Goal: Information Seeking & Learning: Learn about a topic

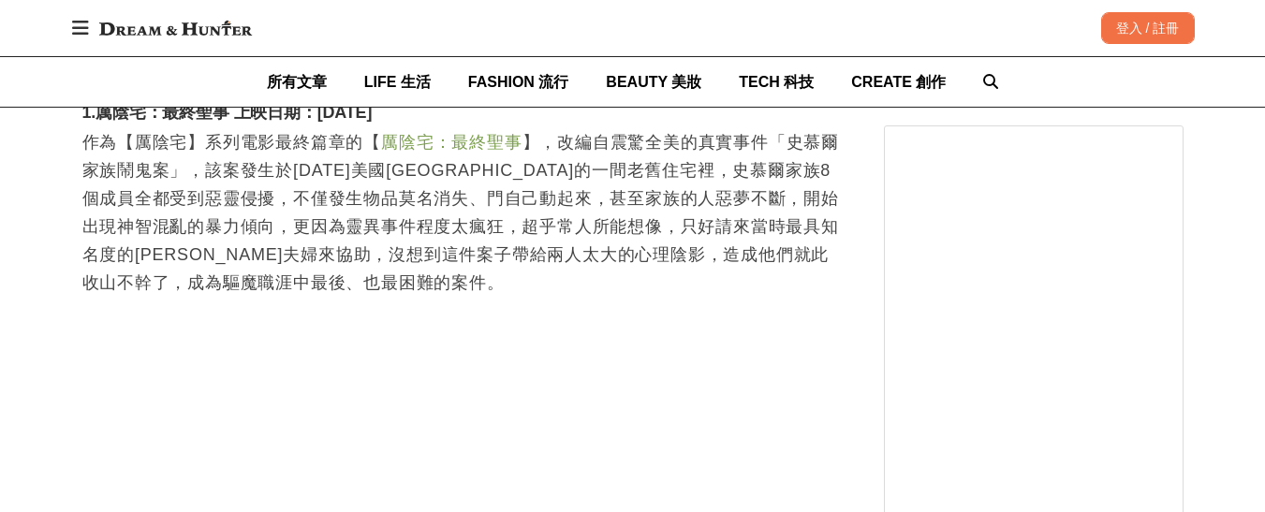
scroll to position [0, 2293]
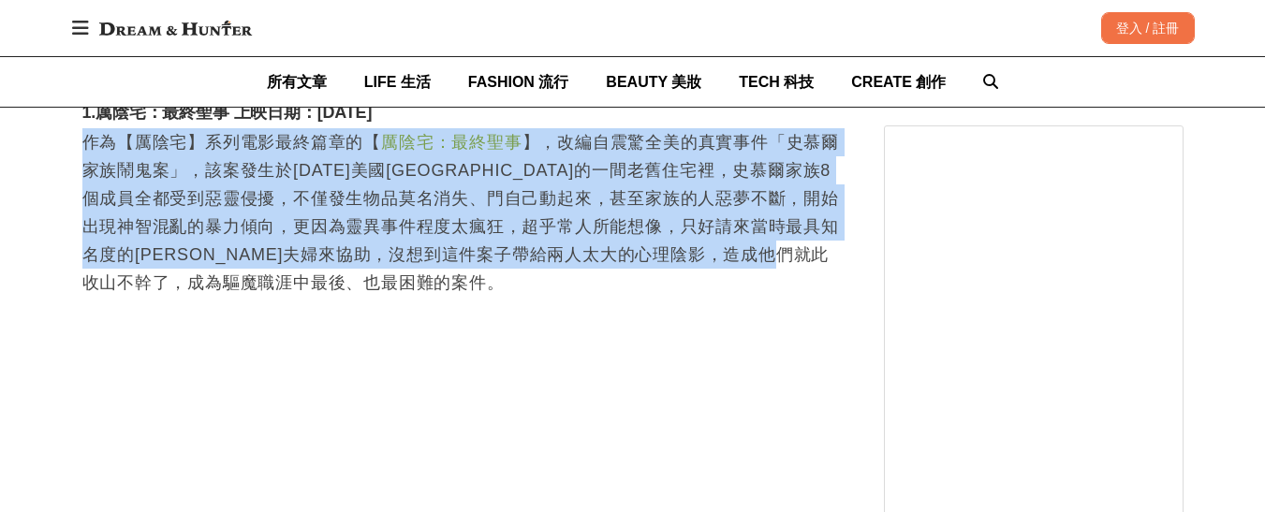
drag, startPoint x: 81, startPoint y: 152, endPoint x: 222, endPoint y: 284, distance: 193.5
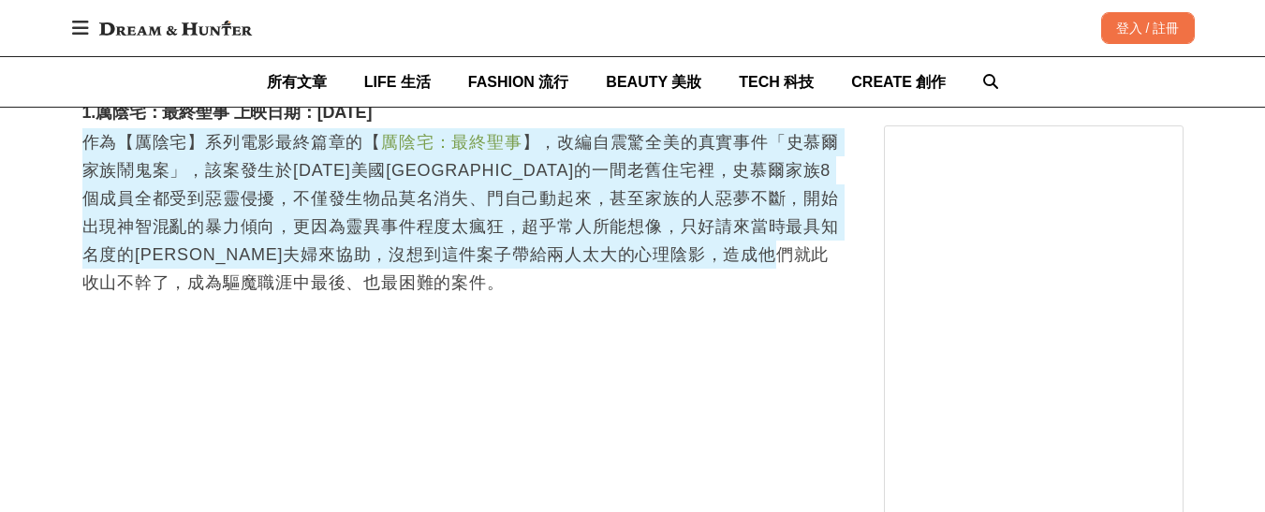
scroll to position [0, 1529]
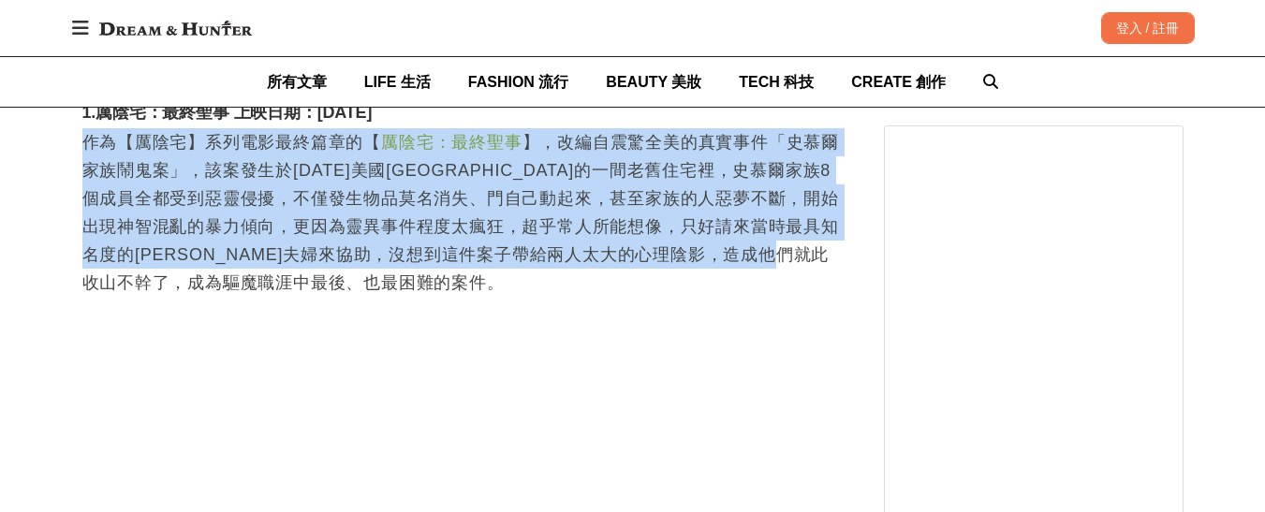
click at [201, 252] on p "作為【厲陰宅】系列電影最終篇章的【 厲陰宅：最終聖事 】，改編自震驚全美的真實事件「史慕爾家族鬧鬼案」，該案發生於[DATE]美國[GEOGRAPHIC_DA…" at bounding box center [464, 212] width 764 height 169
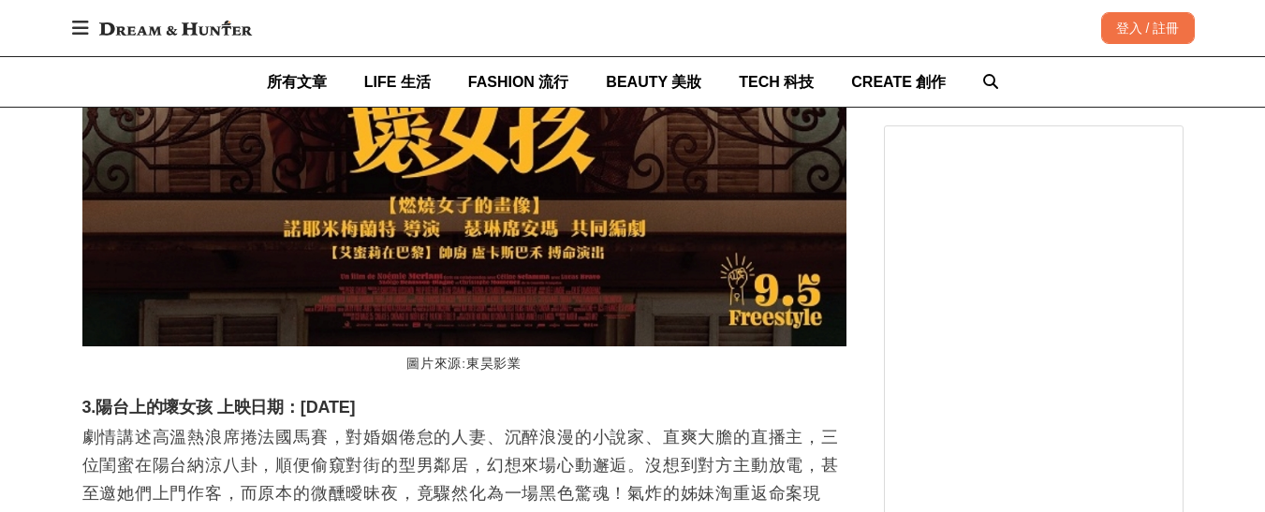
scroll to position [0, 2130]
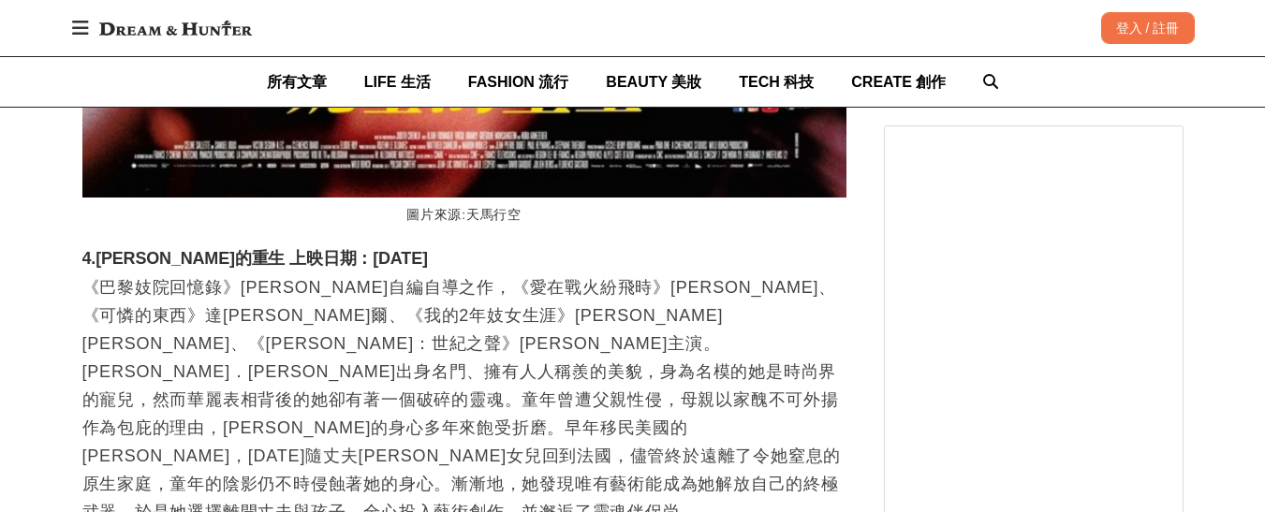
click at [202, 351] on p "《巴黎妓院回憶錄》[PERSON_NAME]自編自導之作，《愛在戰火紛飛時》[PERSON_NAME]、《可憐的東西》達[PERSON_NAME]爾、《我的2…" at bounding box center [464, 413] width 764 height 281
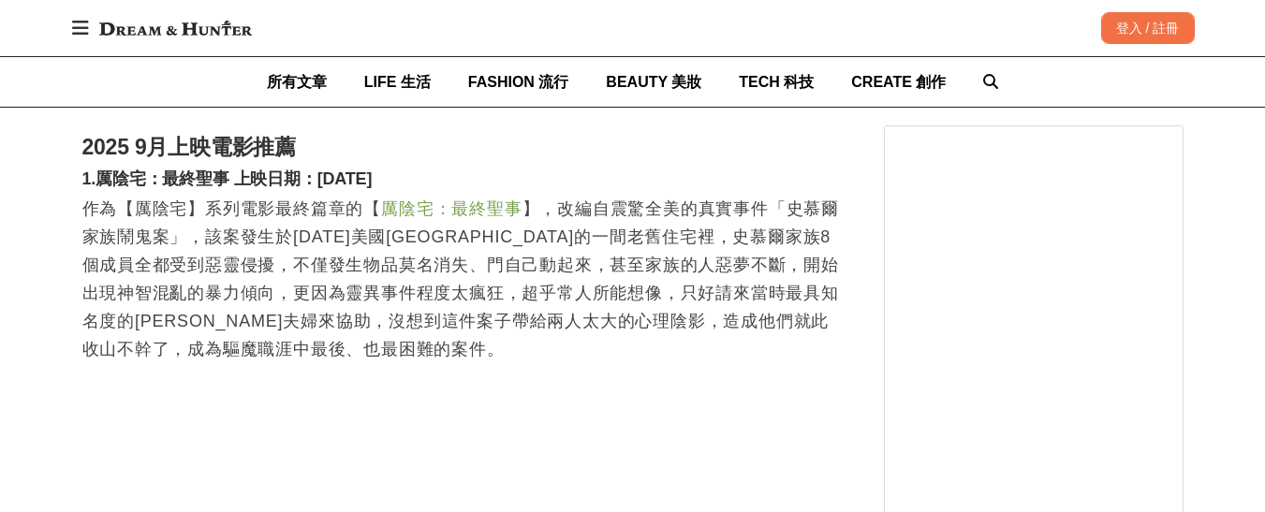
scroll to position [2623, 0]
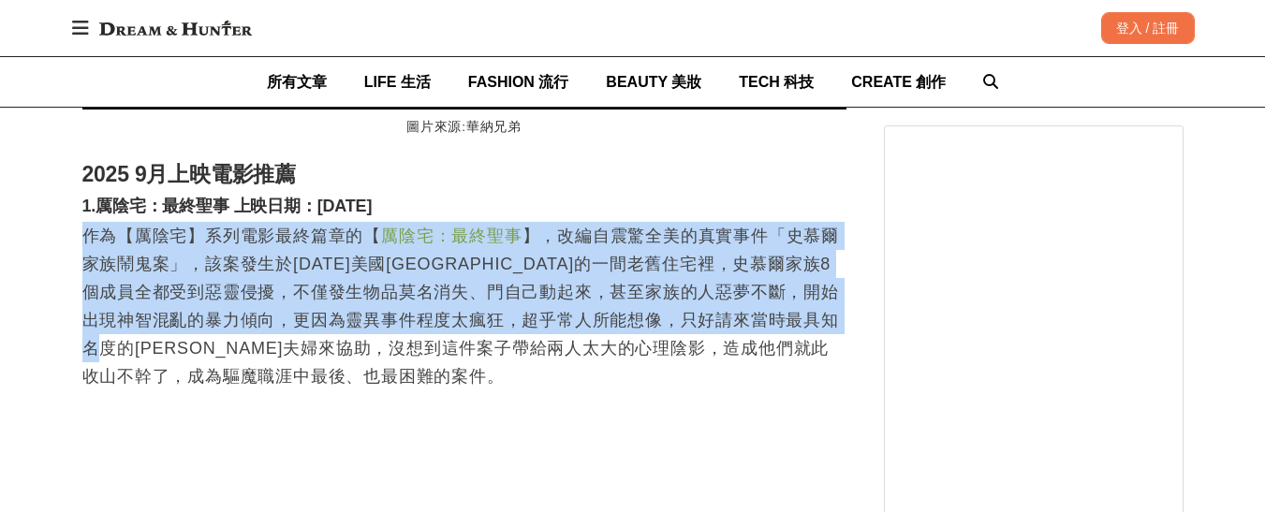
scroll to position [0, 764]
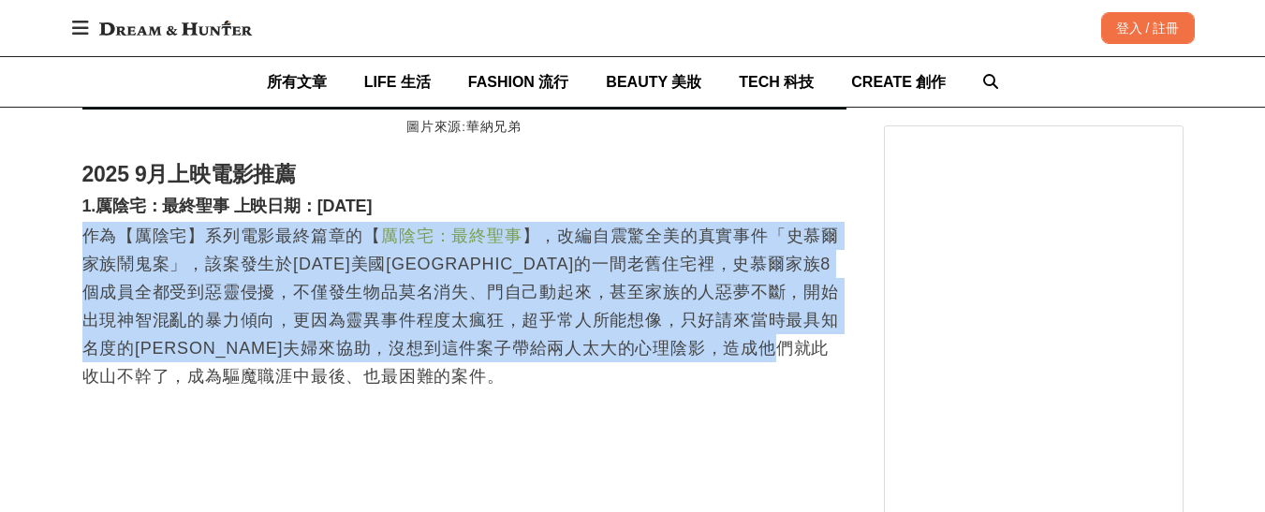
drag, startPoint x: 81, startPoint y: 244, endPoint x: 230, endPoint y: 378, distance: 200.9
click at [230, 378] on p "作為【厲陰宅】系列電影最終篇章的【 厲陰宅：最終聖事 】，改編自震驚全美的真實事件「史慕爾家族鬧鬼案」，該案發生於[DATE]美國[GEOGRAPHIC_DA…" at bounding box center [464, 306] width 764 height 169
copy p "作為【厲陰宅】系列電影最終篇章的【 厲陰宅：最終聖事 】，改編自震驚全美的真實事件「史慕爾家族鬧鬼案」，該案發生於[DATE]美國[GEOGRAPHIC_DA…"
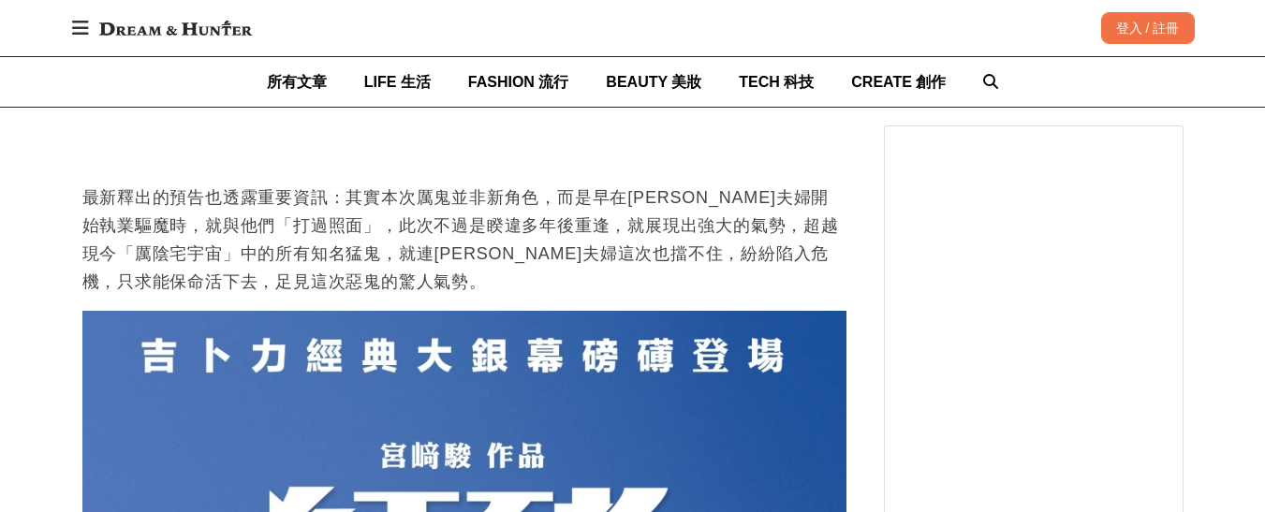
scroll to position [3278, 0]
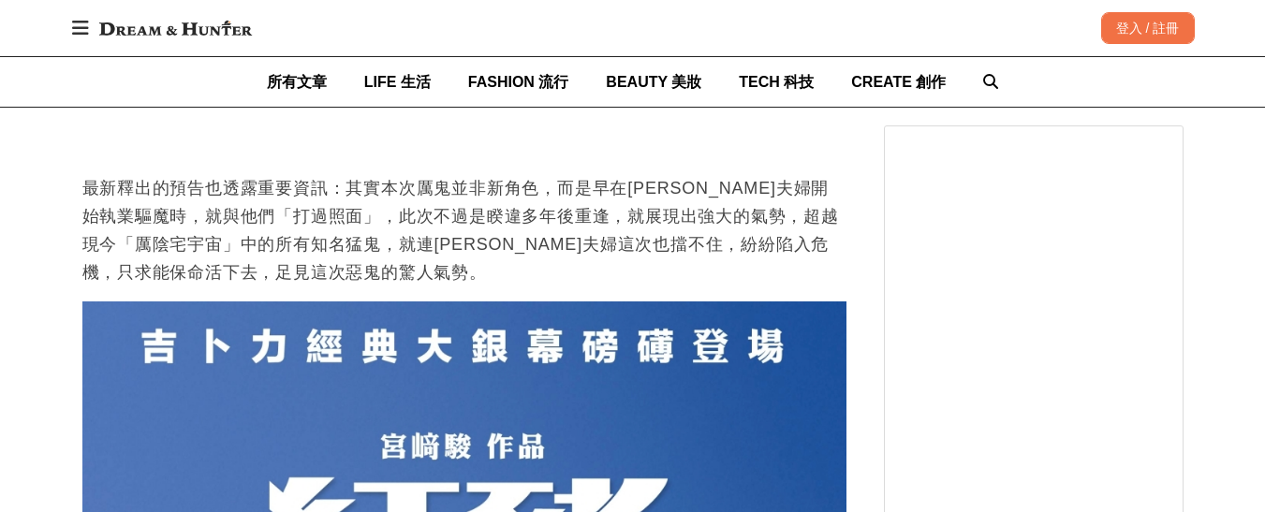
click at [154, 279] on p "最新釋出的預告也透露重要資訊：其實本次厲鬼並非新角色，而是早在[PERSON_NAME]夫婦開始執業驅魔時，就與他們「打過照面」，此次不過是睽違多年後重逢，就…" at bounding box center [464, 230] width 764 height 112
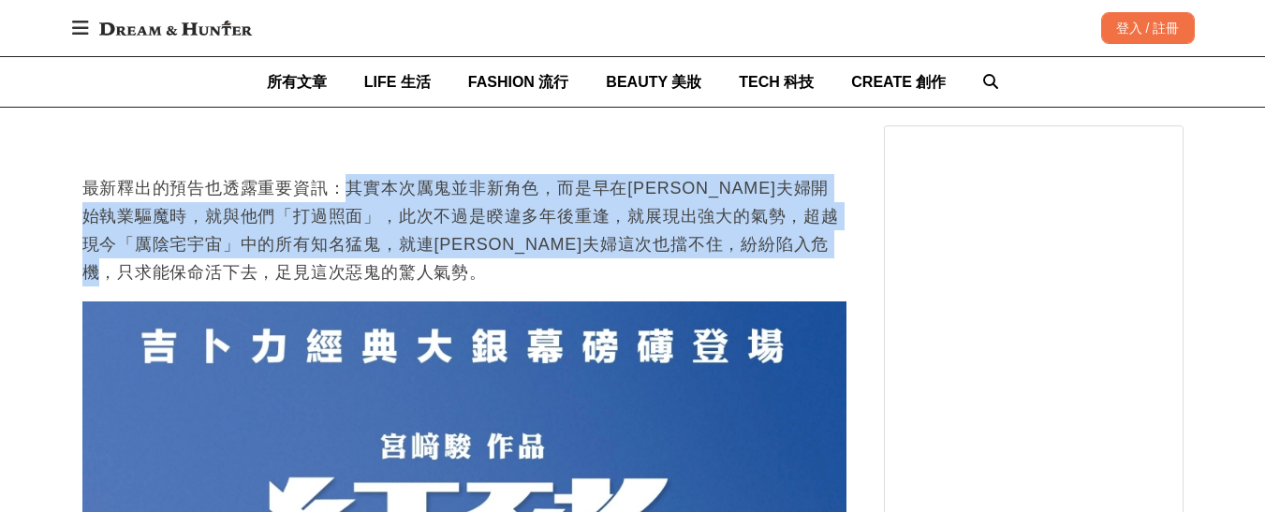
drag, startPoint x: 348, startPoint y: 200, endPoint x: 470, endPoint y: 283, distance: 147.0
click at [470, 283] on p "最新釋出的預告也透露重要資訊：其實本次厲鬼並非新角色，而是早在[PERSON_NAME]夫婦開始執業驅魔時，就與他們「打過照面」，此次不過是睽違多年後重逢，就…" at bounding box center [464, 230] width 764 height 112
copy p "其實本次厲鬼並非新角色，而是早在[PERSON_NAME]夫婦開始執業驅魔時，就與他們「打過照面」，此次不過是睽違多年後重逢，就展現出強大的氣勢，超越現今「厲…"
